Goal: Information Seeking & Learning: Learn about a topic

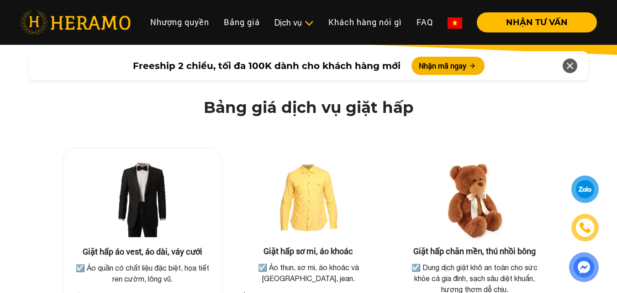
scroll to position [1690, 0]
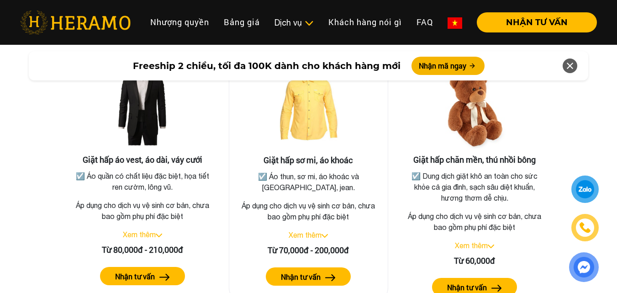
click at [308, 271] on label "Nhận tư vấn" at bounding box center [301, 276] width 40 height 11
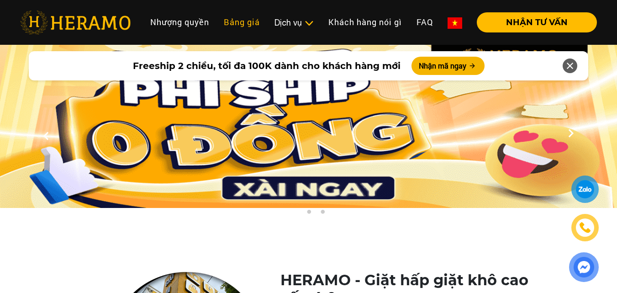
click at [238, 23] on link "Bảng giá" at bounding box center [241, 22] width 51 height 20
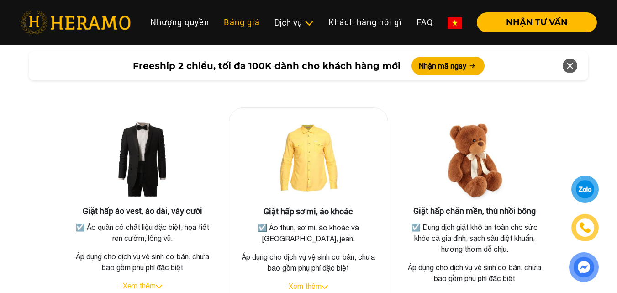
scroll to position [1730, 0]
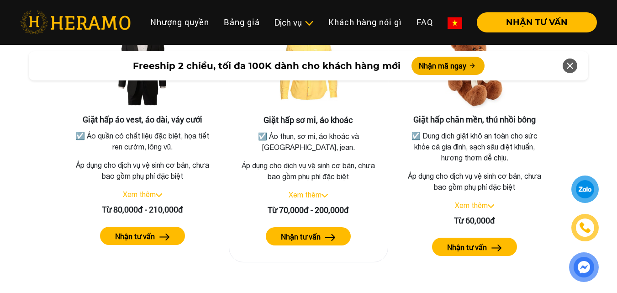
click at [320, 231] on label "Nhận tư vấn" at bounding box center [301, 236] width 40 height 11
